Goal: Find specific fact: Find specific fact

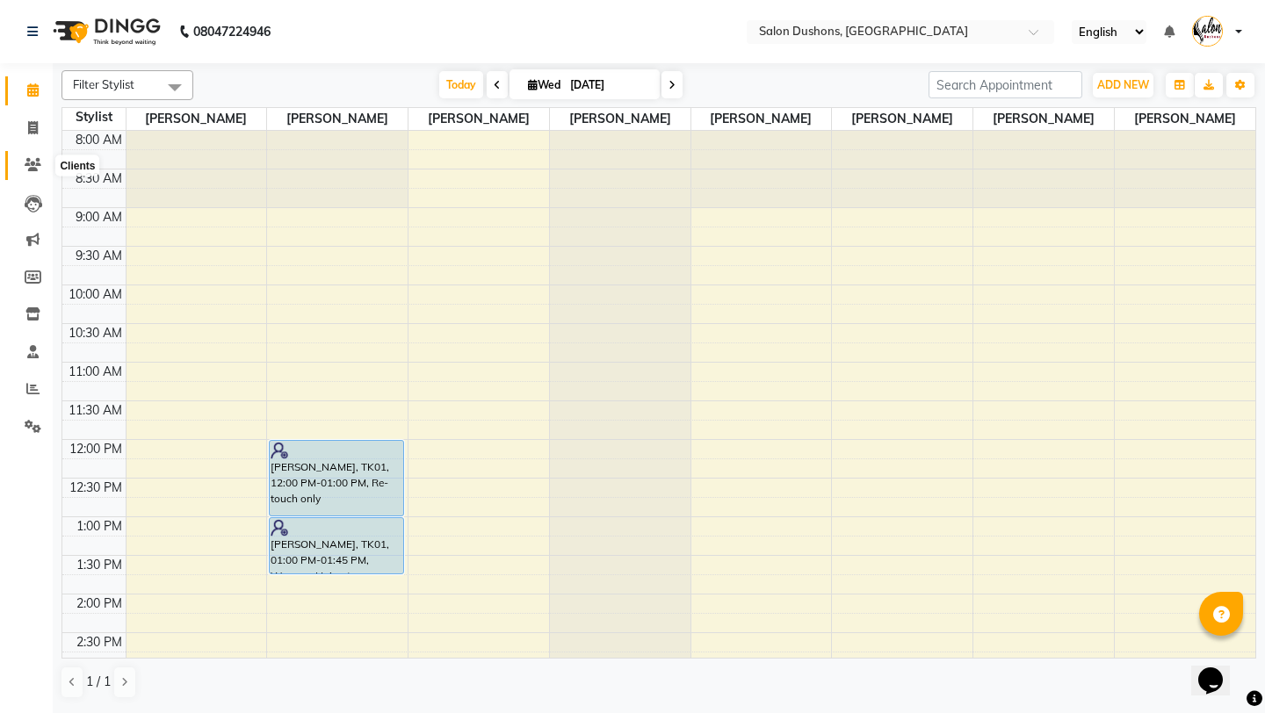
click at [36, 166] on icon at bounding box center [33, 164] width 17 height 13
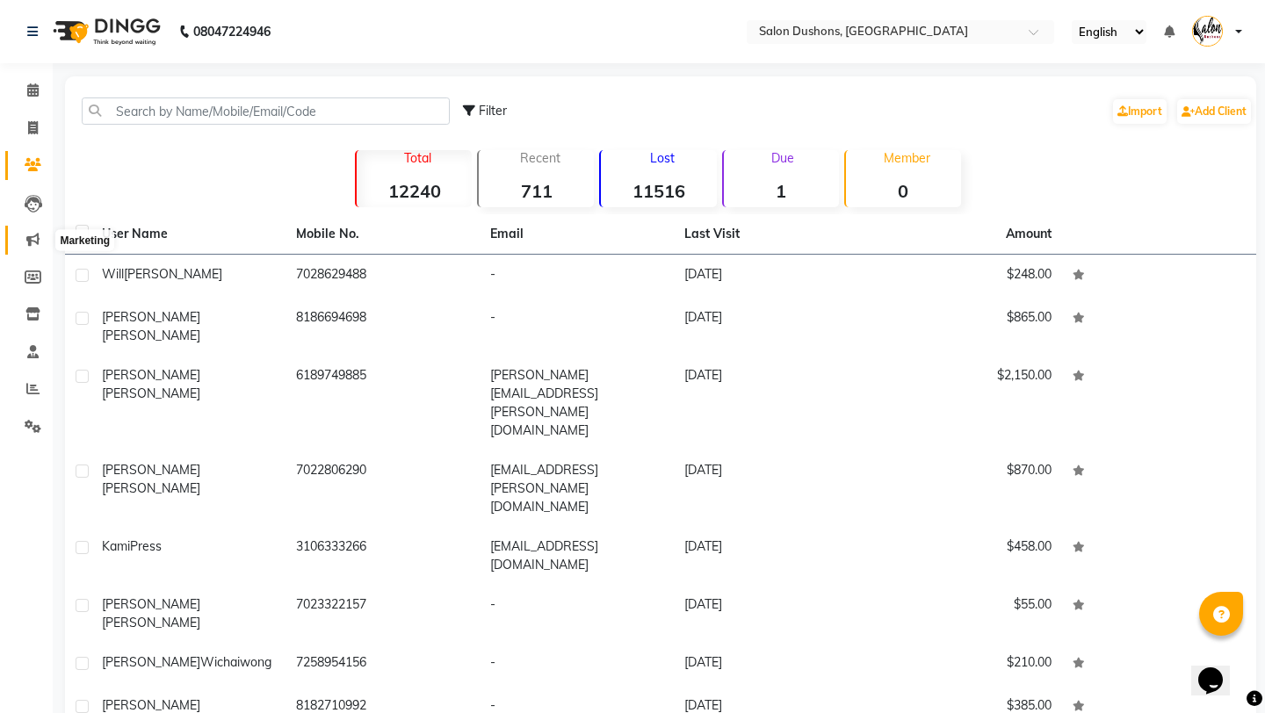
click at [26, 244] on icon at bounding box center [32, 239] width 13 height 13
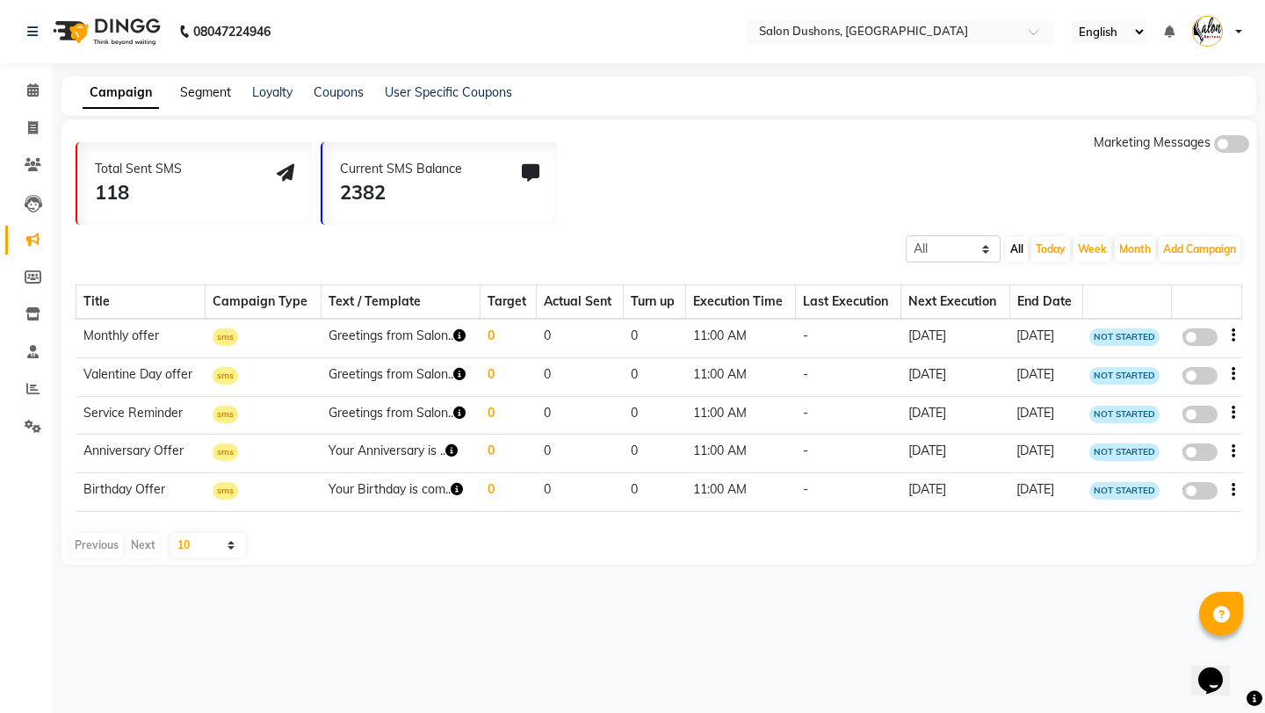
click at [209, 90] on link "Segment" at bounding box center [205, 92] width 51 height 16
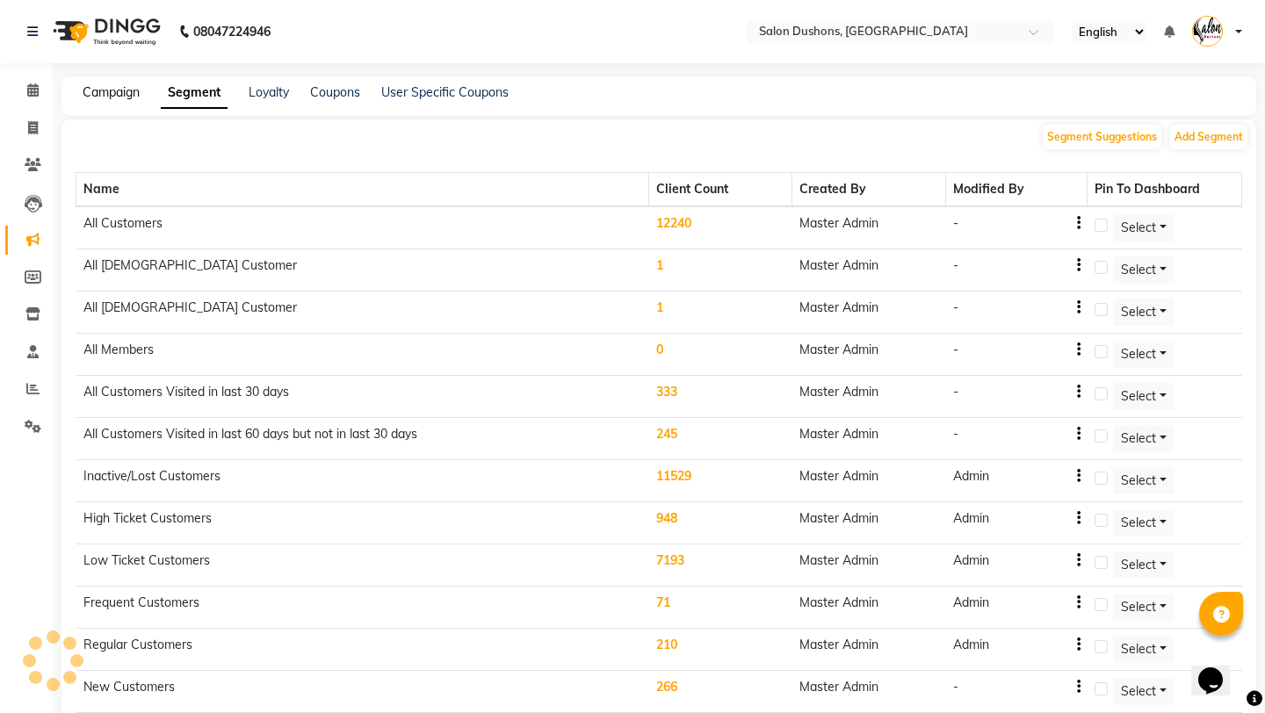
click at [130, 95] on link "Campaign" at bounding box center [111, 92] width 57 height 16
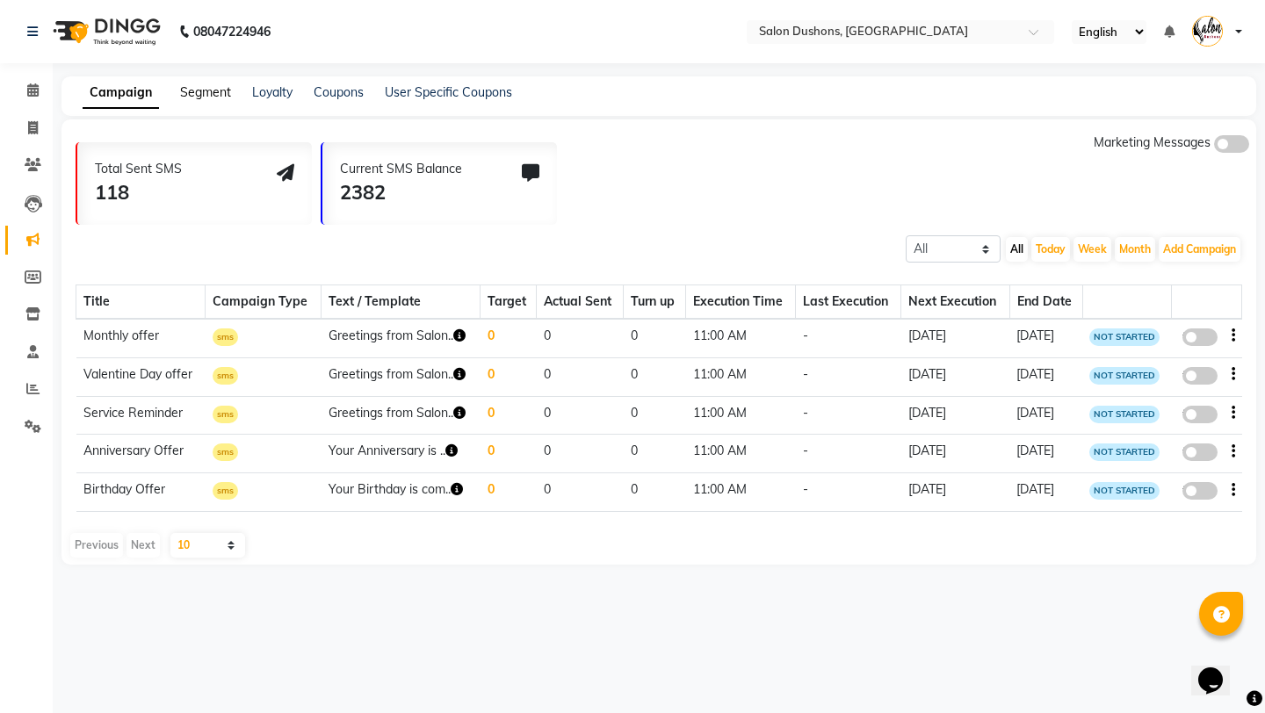
click at [206, 88] on link "Segment" at bounding box center [205, 92] width 51 height 16
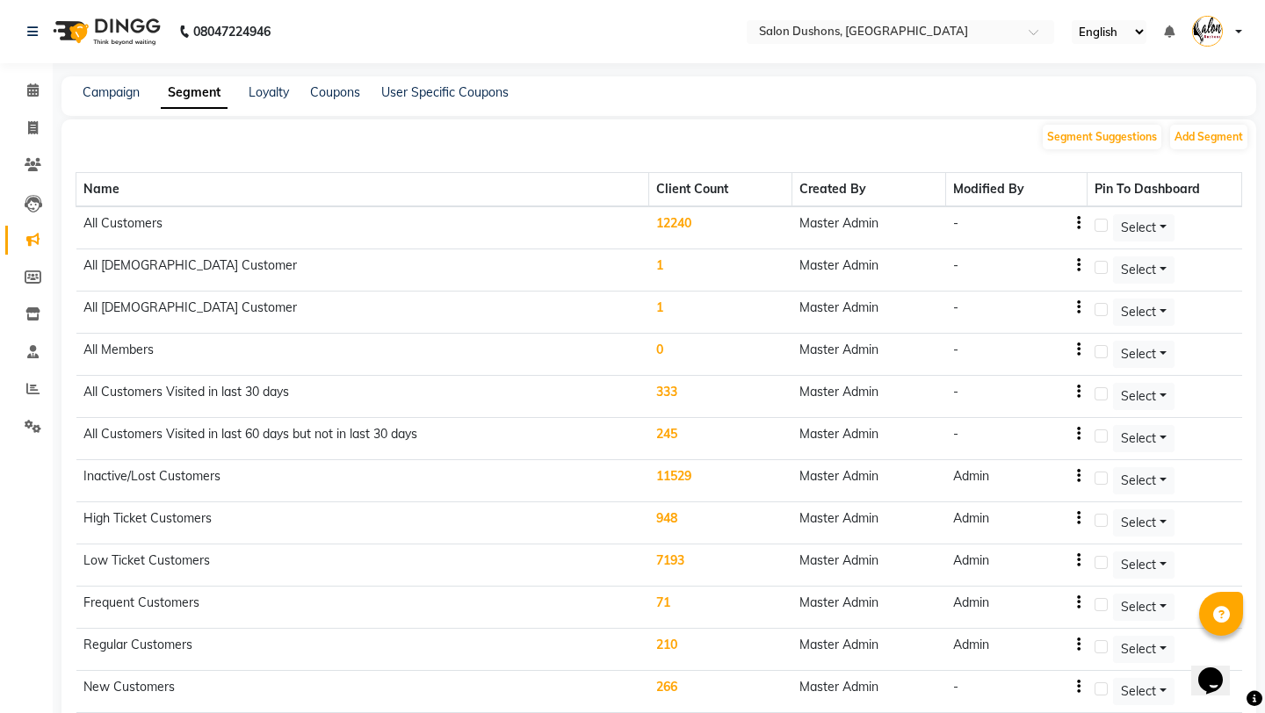
click at [684, 224] on td "12240" at bounding box center [720, 227] width 143 height 43
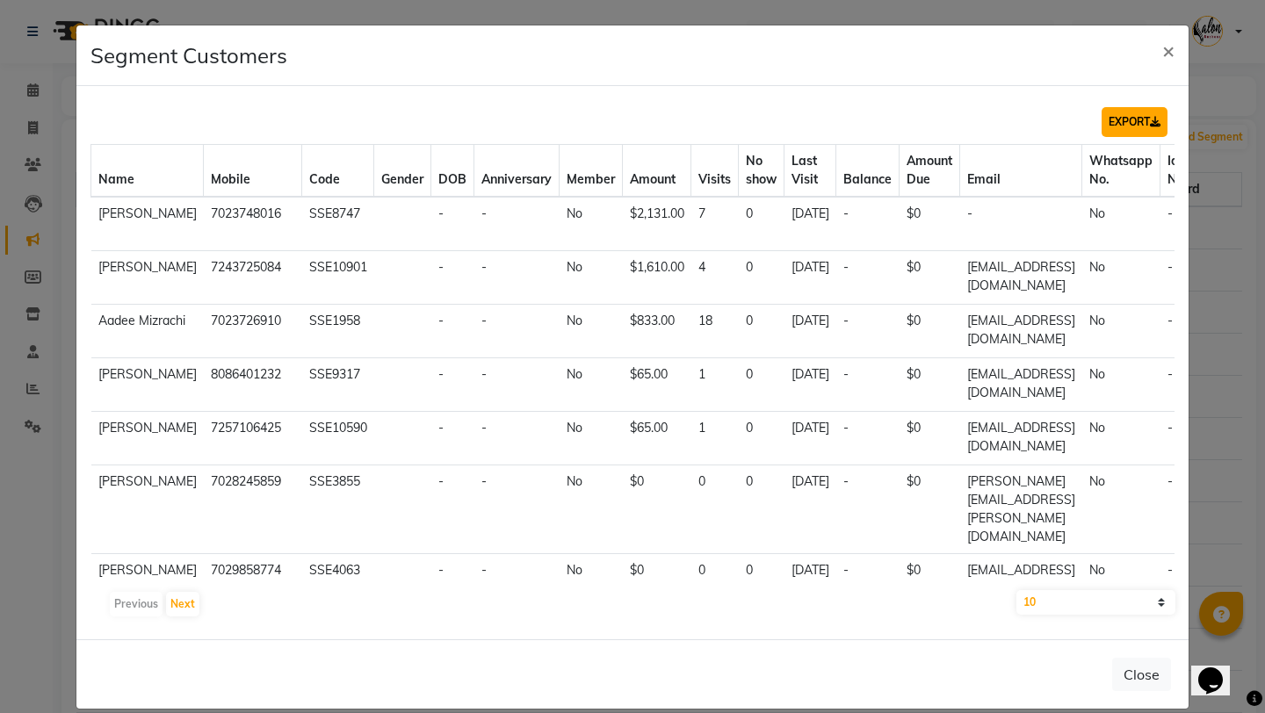
click at [1116, 130] on button "EXPORT" at bounding box center [1135, 122] width 66 height 30
click at [1137, 125] on button "EXPORT" at bounding box center [1135, 122] width 66 height 30
click at [1159, 46] on button "×" at bounding box center [1168, 49] width 40 height 49
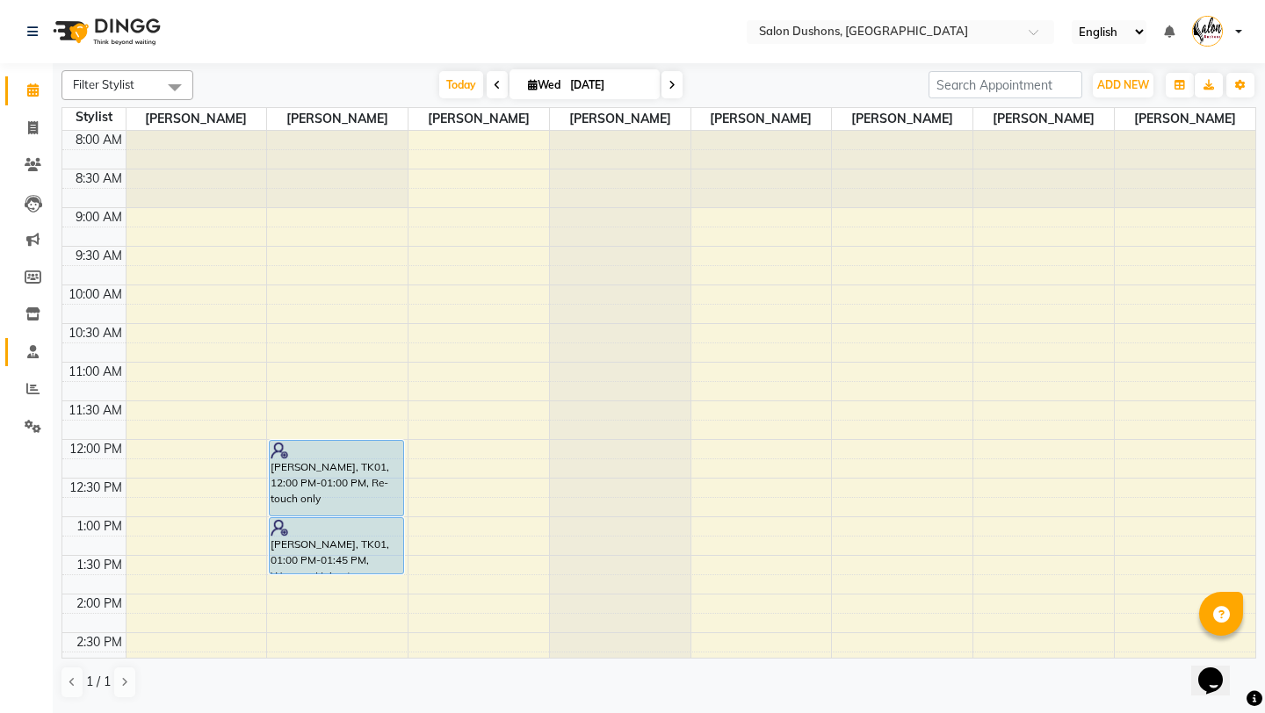
click at [30, 341] on link "Staff" at bounding box center [26, 352] width 42 height 29
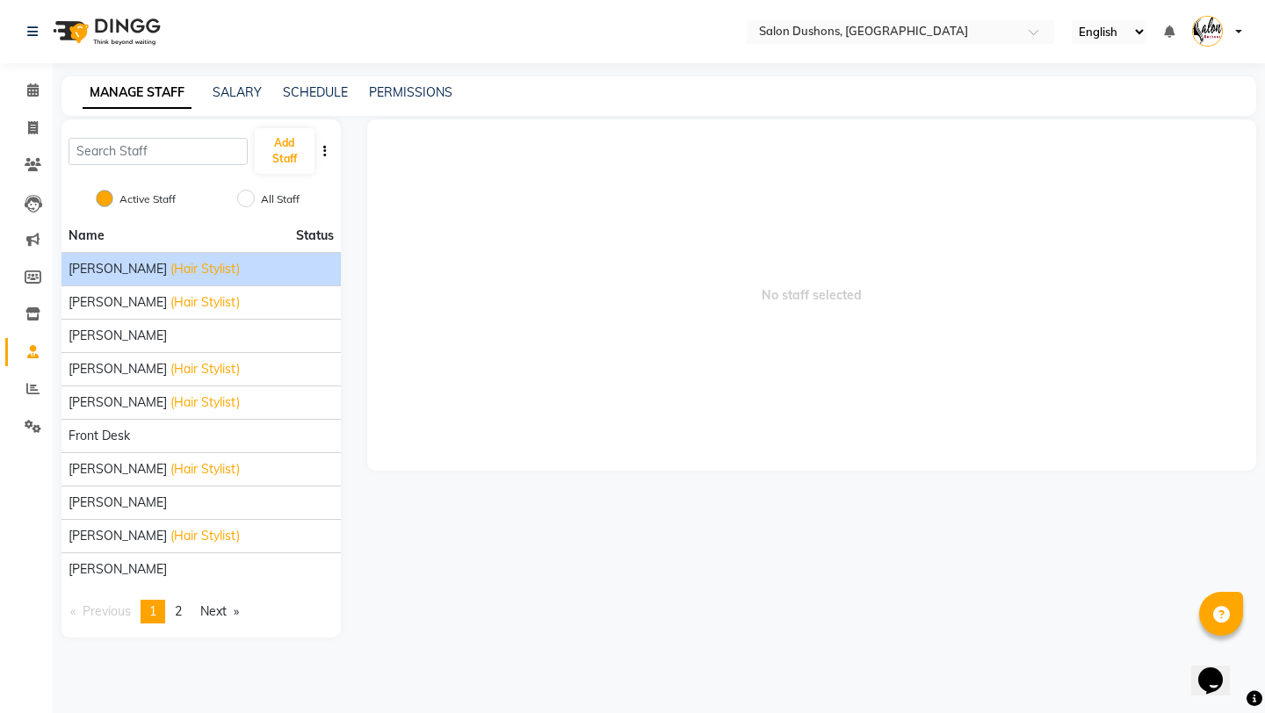
click at [128, 271] on span "[PERSON_NAME]" at bounding box center [118, 269] width 98 height 18
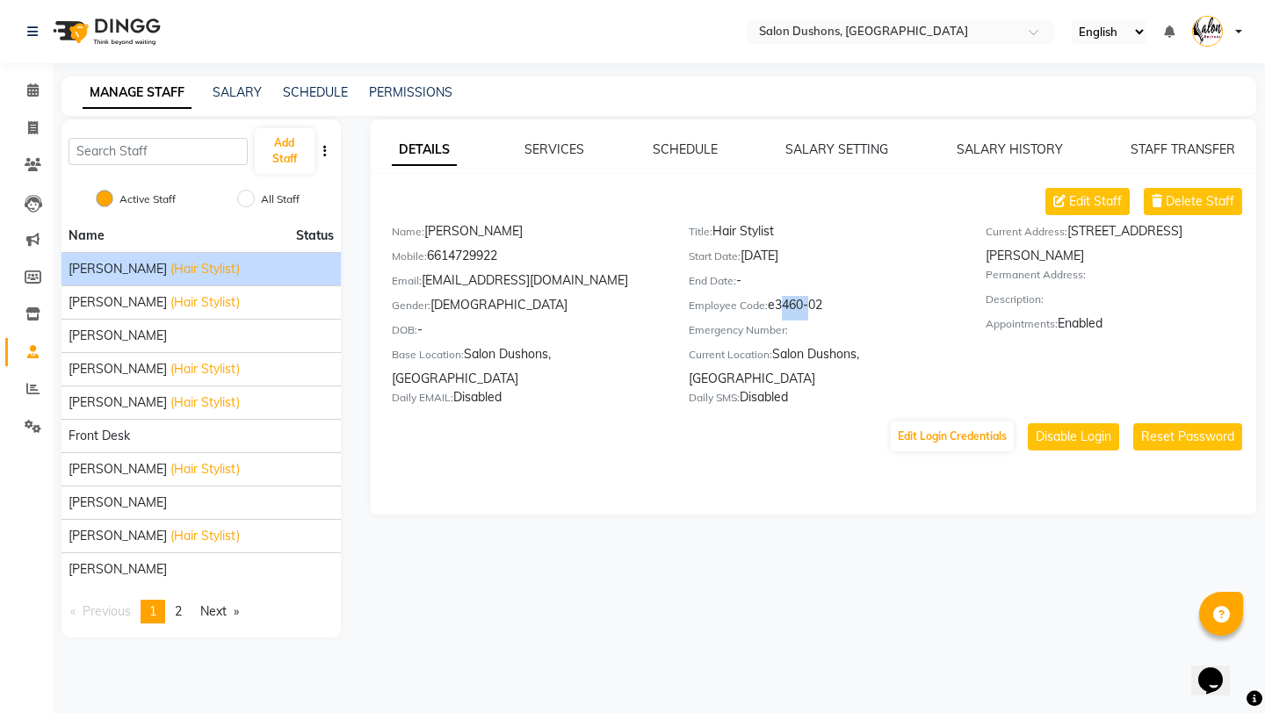
drag, startPoint x: 777, startPoint y: 303, endPoint x: 804, endPoint y: 302, distance: 27.2
click at [804, 302] on div "Employee Code: e3460-02" at bounding box center [824, 308] width 271 height 25
copy div "3460"
click at [30, 167] on icon at bounding box center [33, 164] width 17 height 13
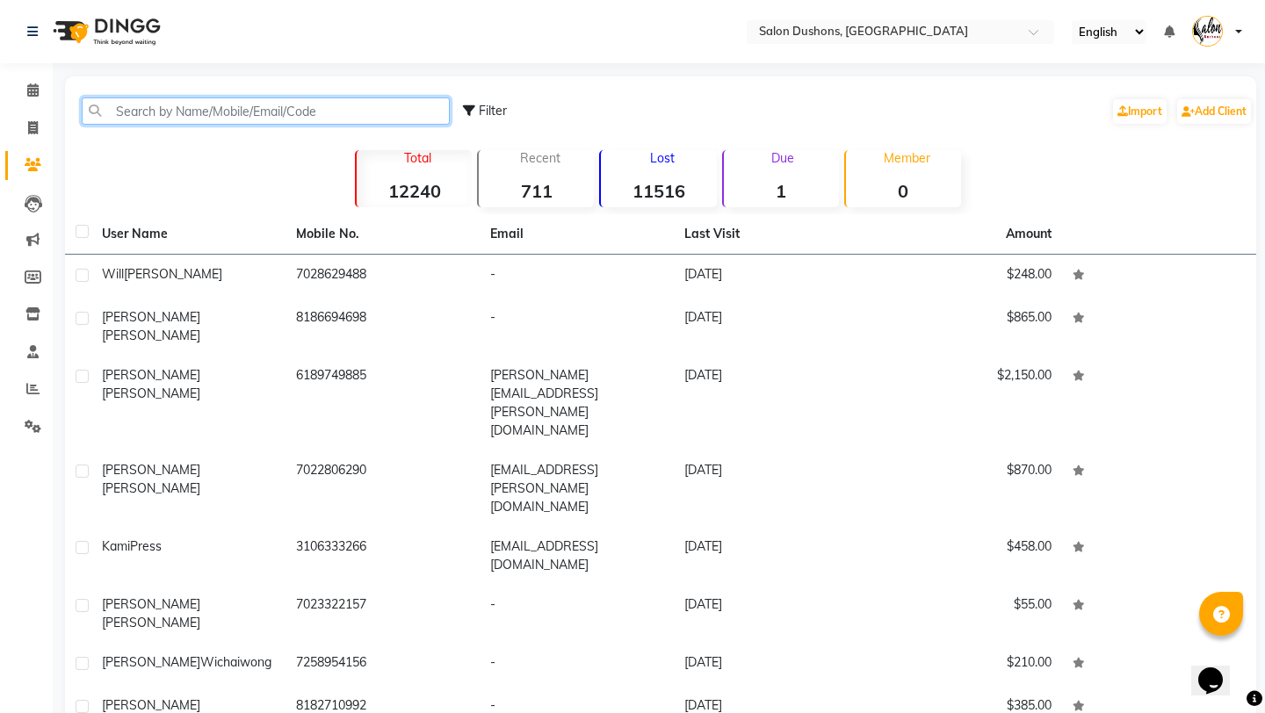
click at [214, 98] on input "text" at bounding box center [266, 111] width 368 height 27
paste input "[PERSON_NAME]"
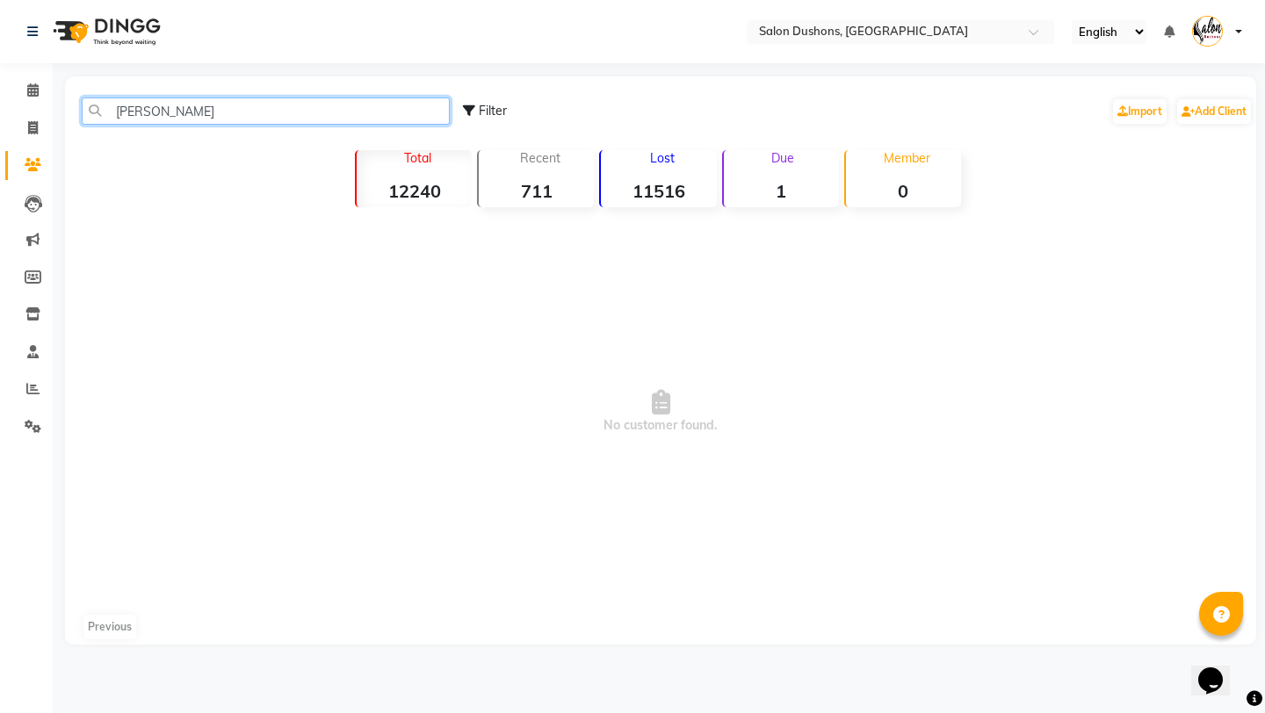
type input "[PERSON_NAME]"
click at [35, 94] on icon at bounding box center [32, 89] width 11 height 13
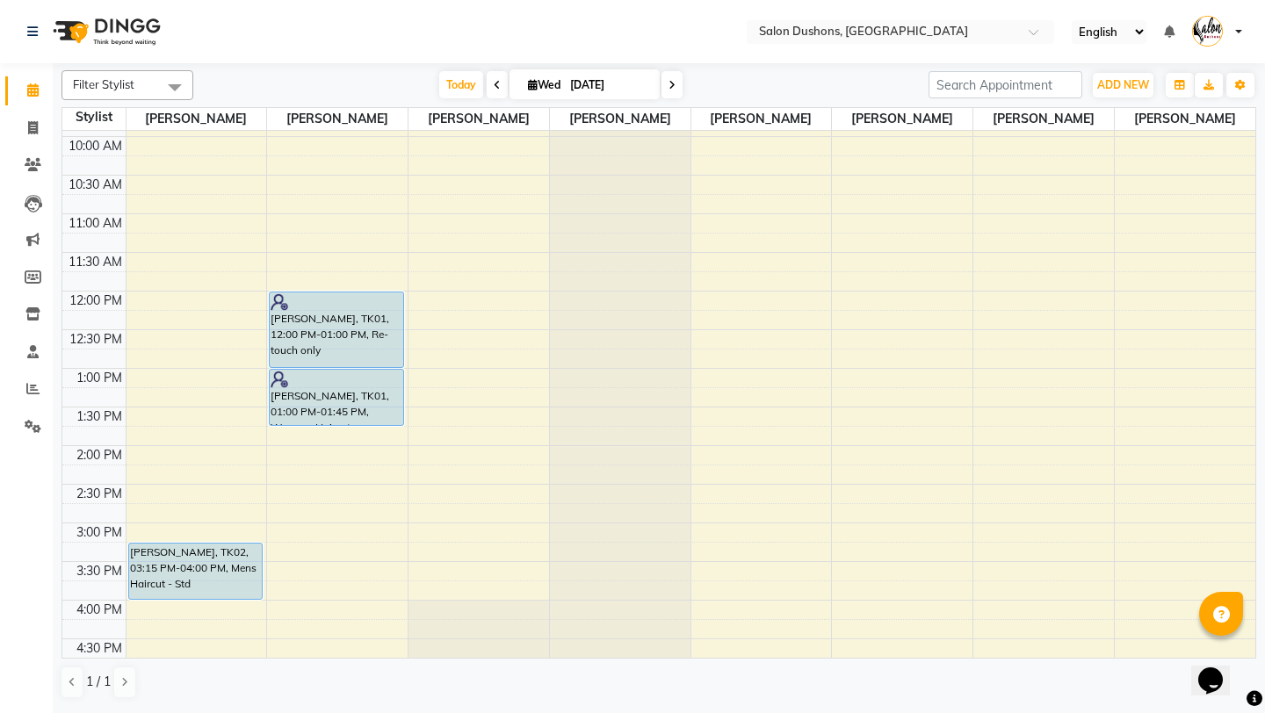
scroll to position [322, 0]
